Goal: Transaction & Acquisition: Purchase product/service

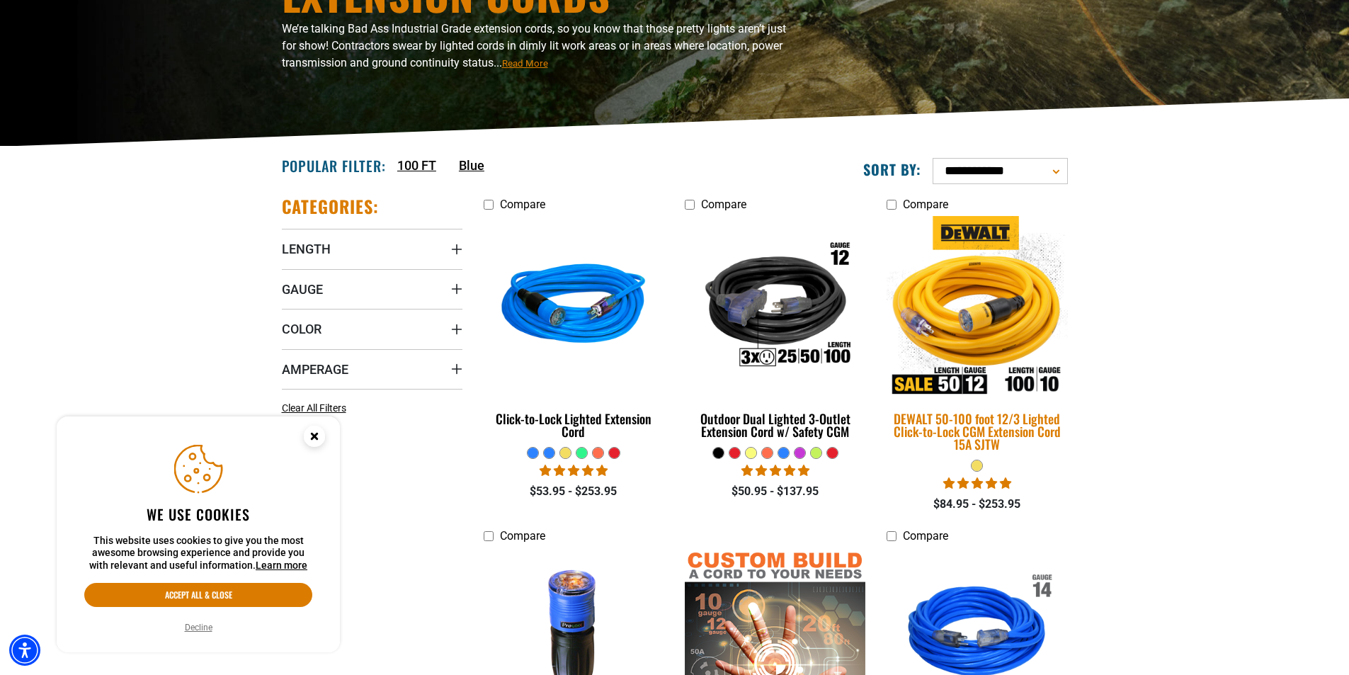
click at [973, 323] on img at bounding box center [977, 306] width 198 height 181
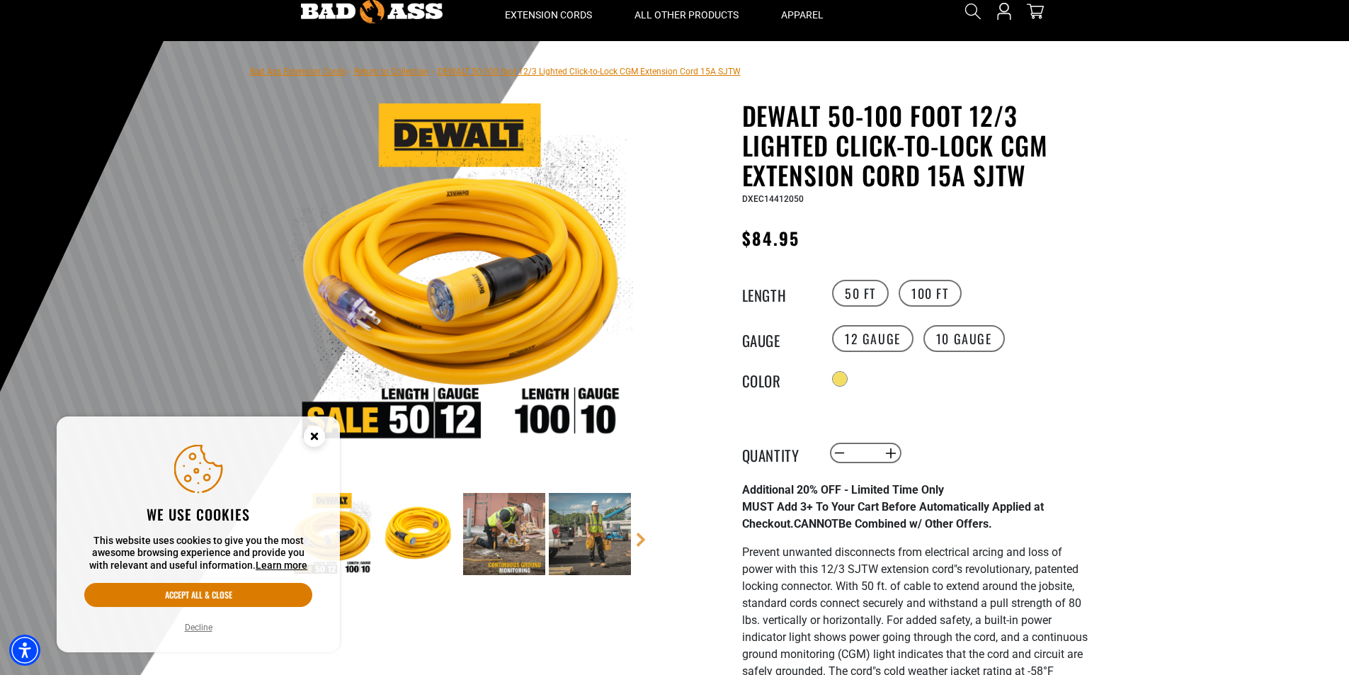
scroll to position [212, 0]
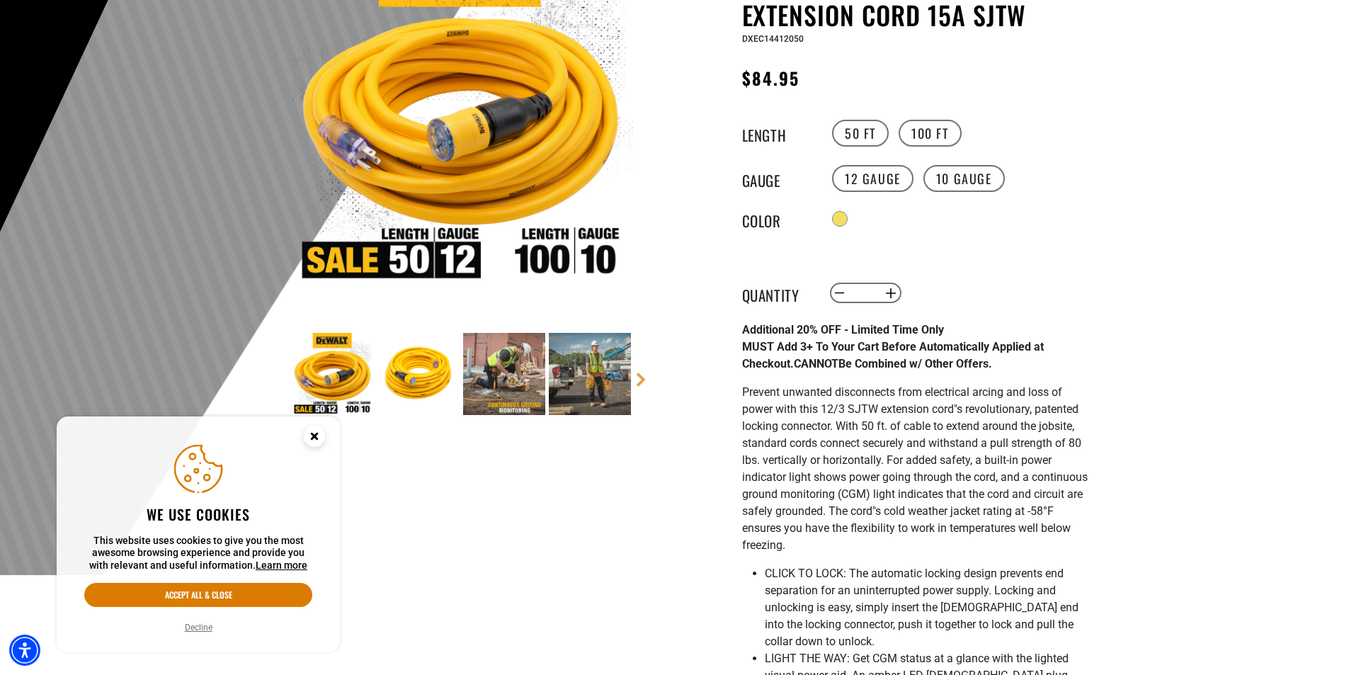
click at [413, 379] on img at bounding box center [418, 374] width 82 height 82
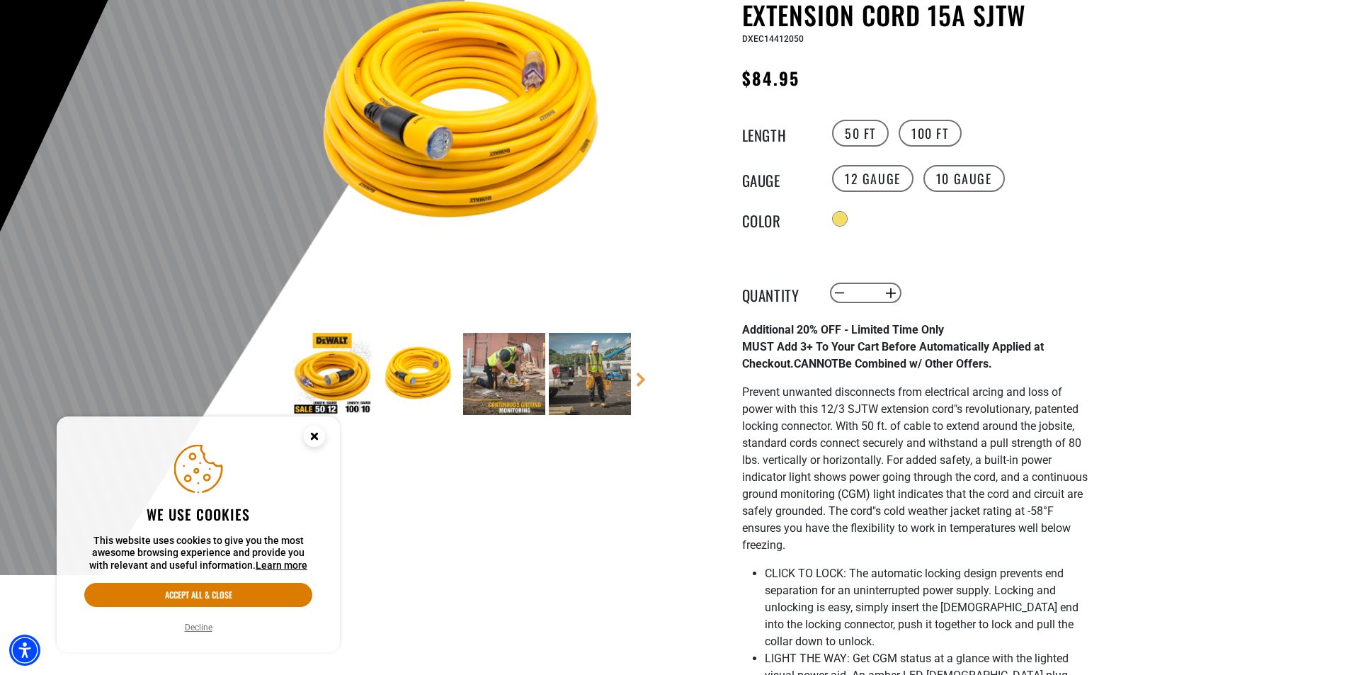
click at [413, 377] on img at bounding box center [418, 374] width 82 height 82
click at [435, 144] on img at bounding box center [462, 113] width 341 height 341
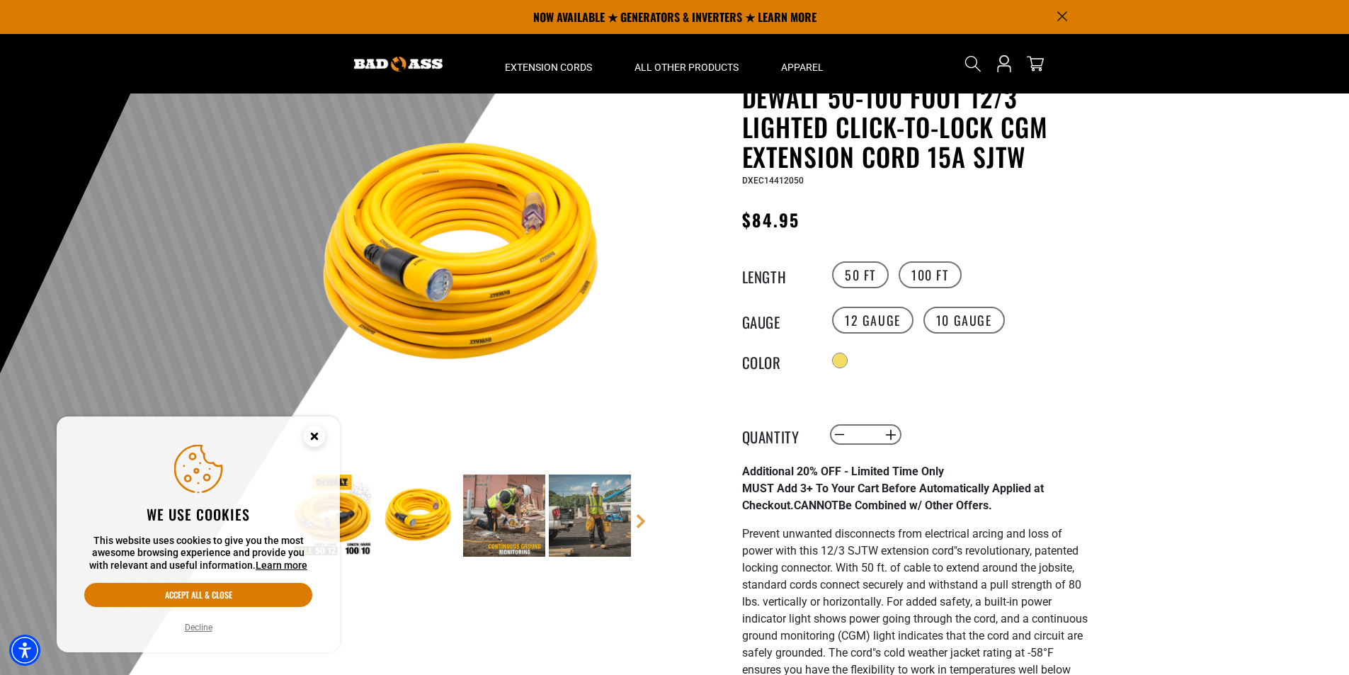
scroll to position [0, 0]
